Goal: Go to known website: Access a specific website the user already knows

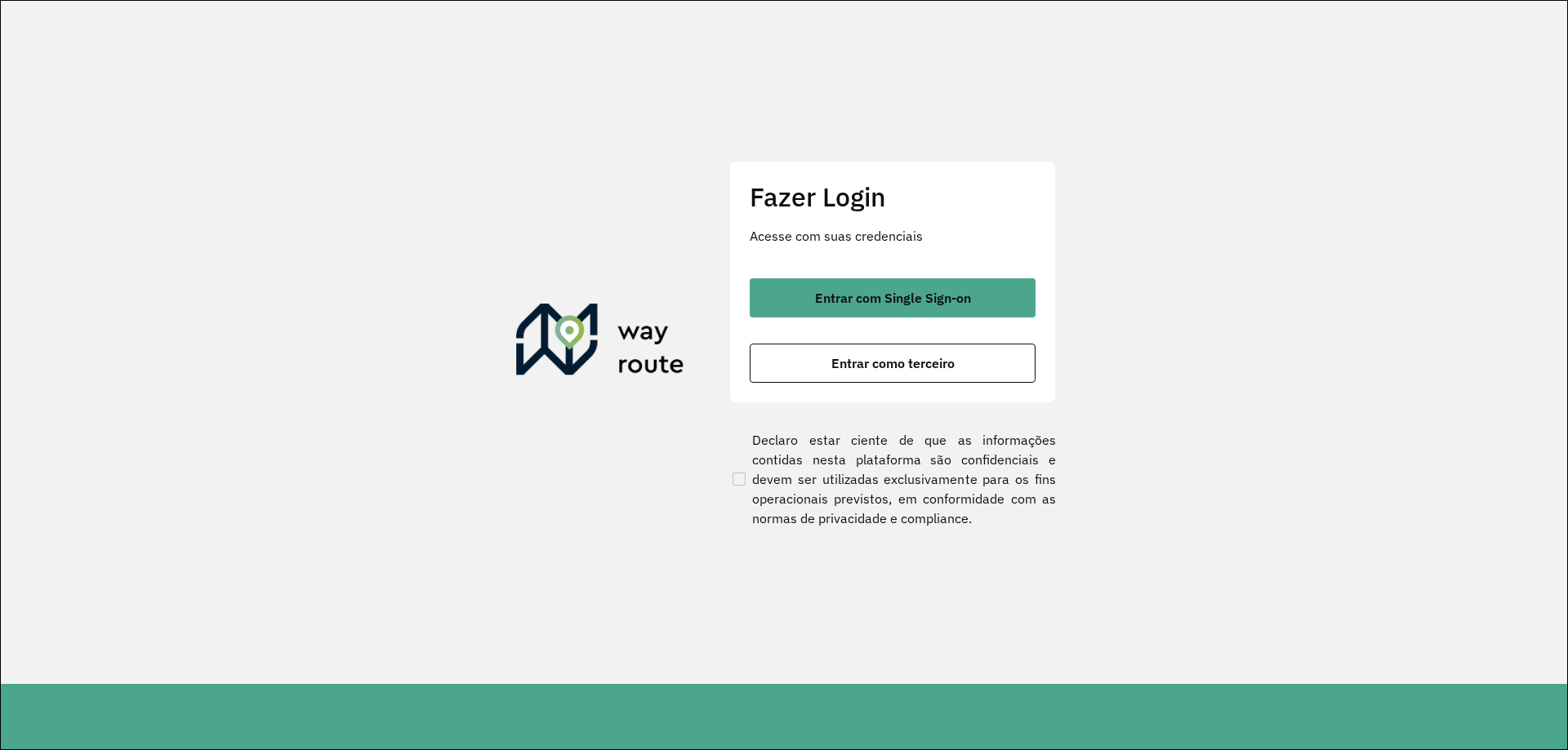
click at [872, 292] on span "Entrar com Single Sign-on" at bounding box center [893, 297] width 156 height 13
